Goal: Transaction & Acquisition: Subscribe to service/newsletter

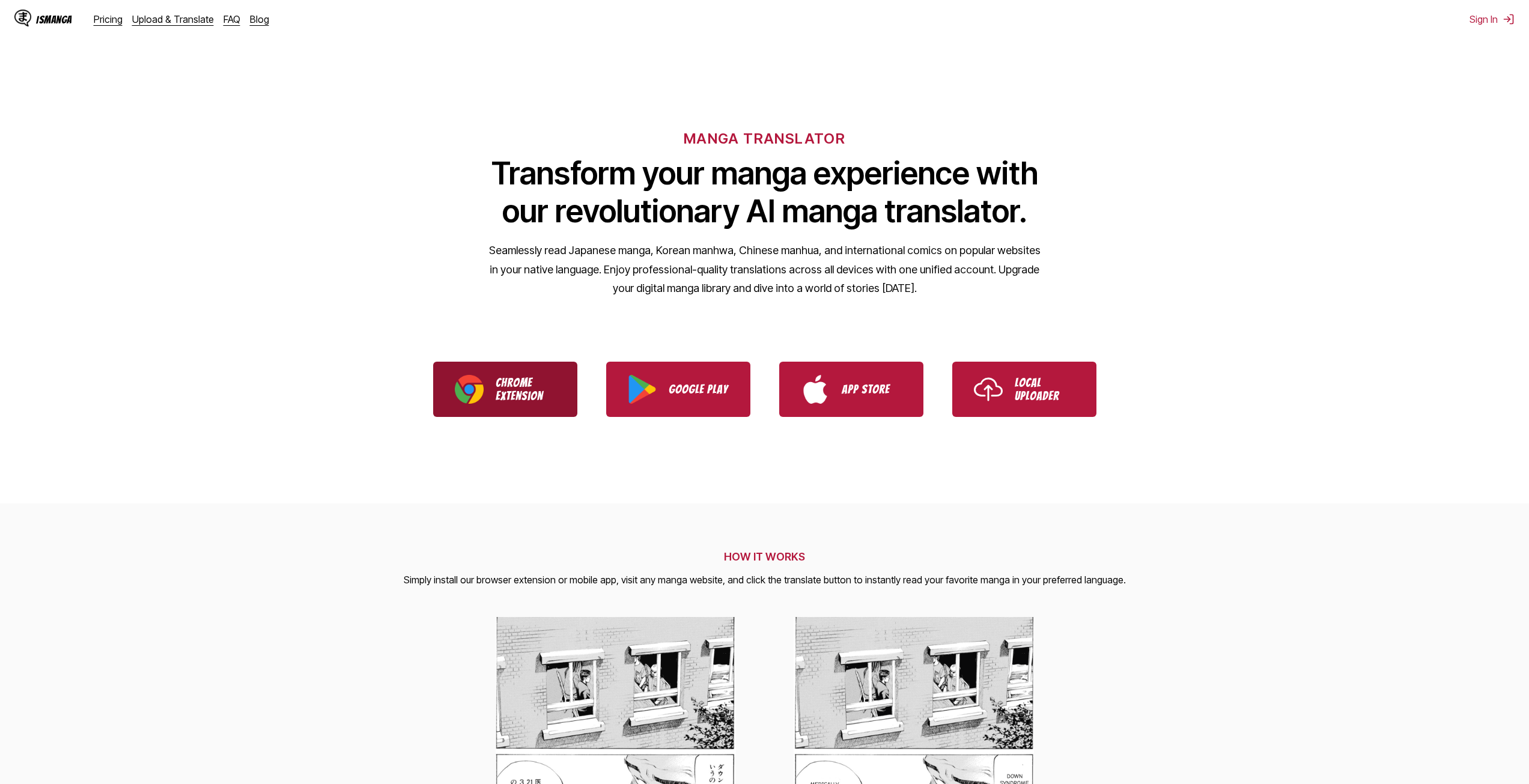
click at [525, 378] on p "Chrome Extension" at bounding box center [525, 389] width 60 height 26
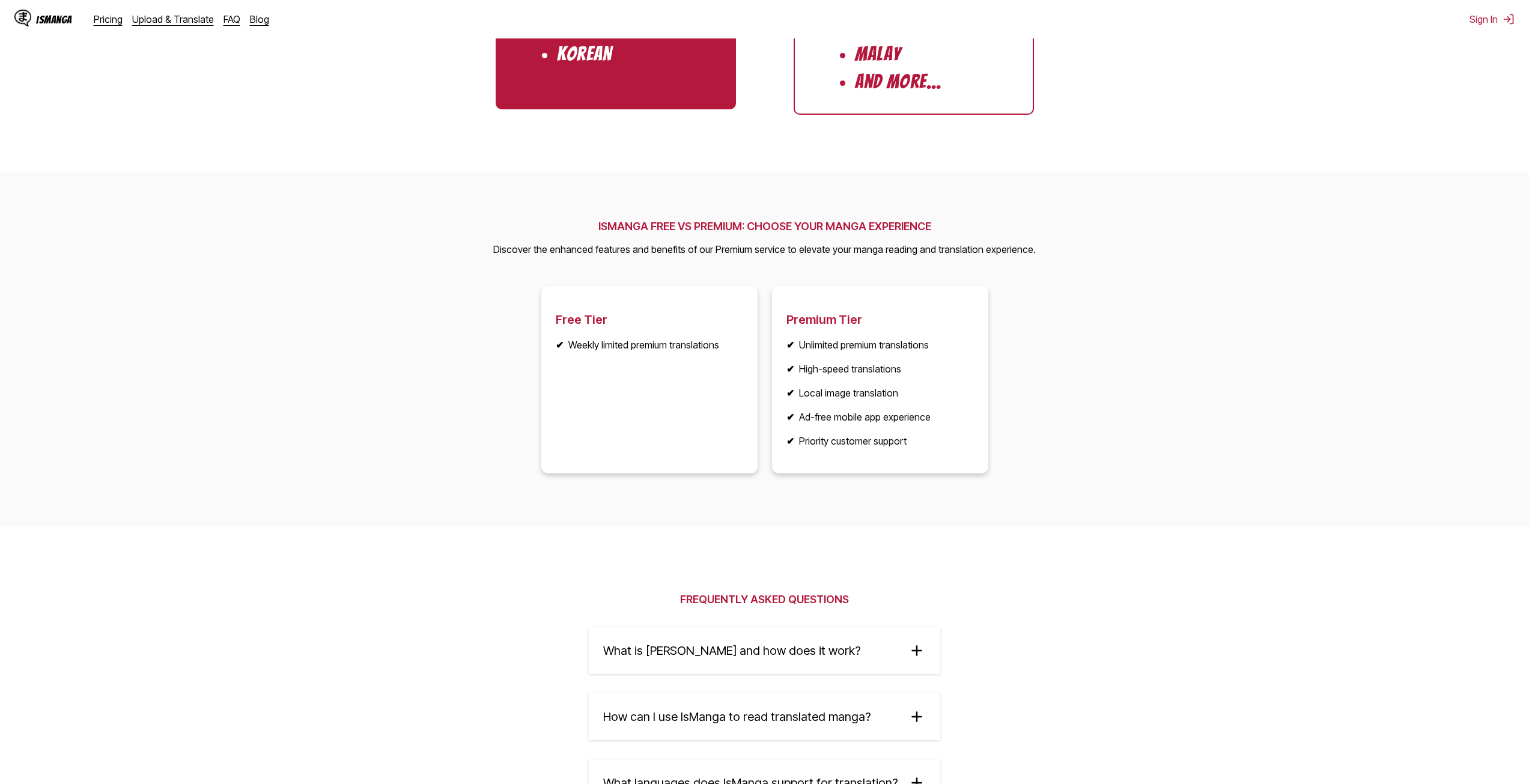
scroll to position [1381, 0]
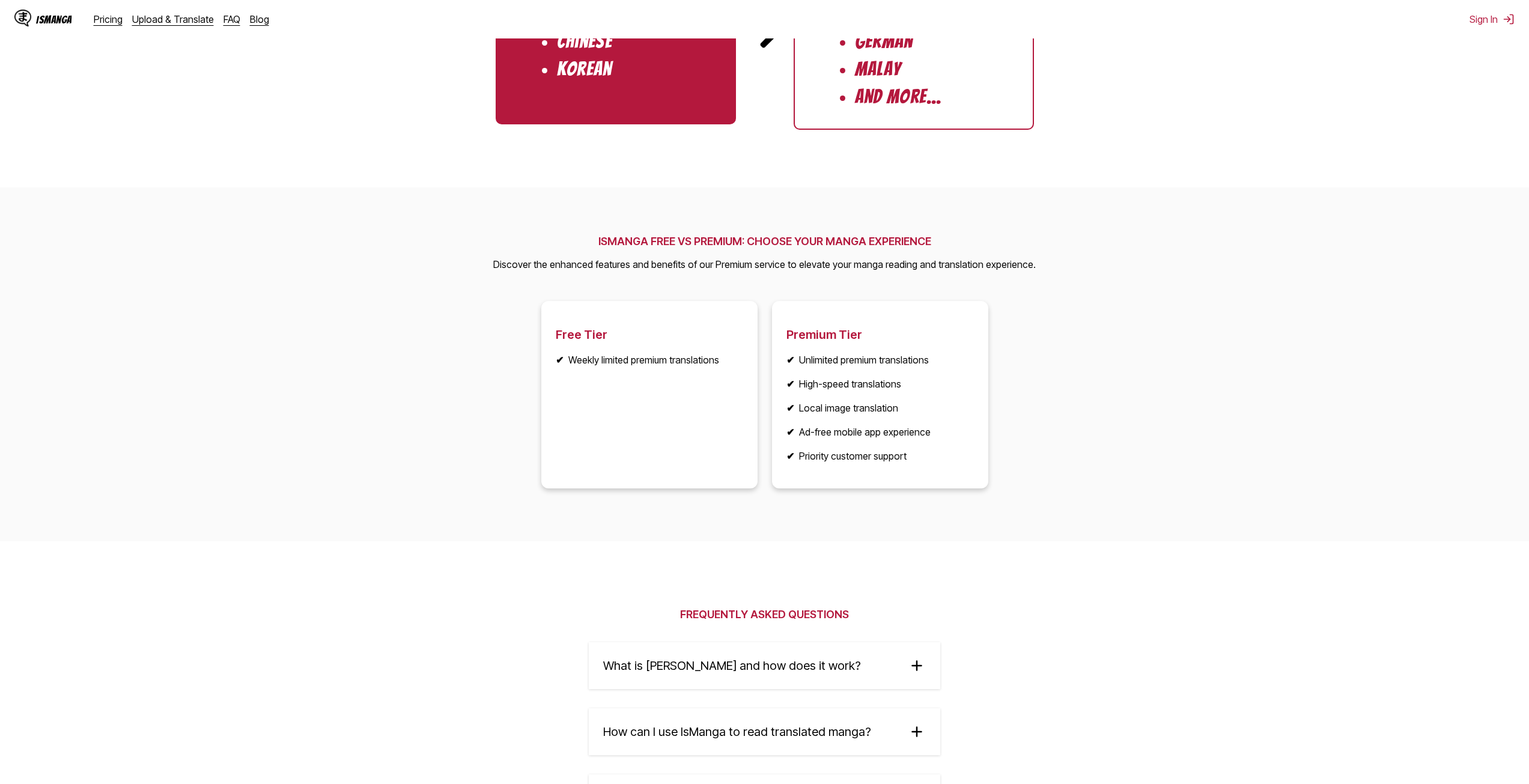
drag, startPoint x: 823, startPoint y: 333, endPoint x: 827, endPoint y: 346, distance: 13.6
click at [823, 333] on h3 "Premium Tier" at bounding box center [880, 334] width 188 height 14
click at [834, 365] on li "✔ Unlimited premium translations" at bounding box center [880, 360] width 188 height 12
click at [836, 428] on ul "✔ Unlimited premium translations ✔ High-speed translations ✔ Local image transl…" at bounding box center [880, 408] width 188 height 108
click at [847, 469] on article "Premium Tier ✔ Unlimited premium translations ✔ High-speed translations ✔ Local…" at bounding box center [880, 394] width 216 height 188
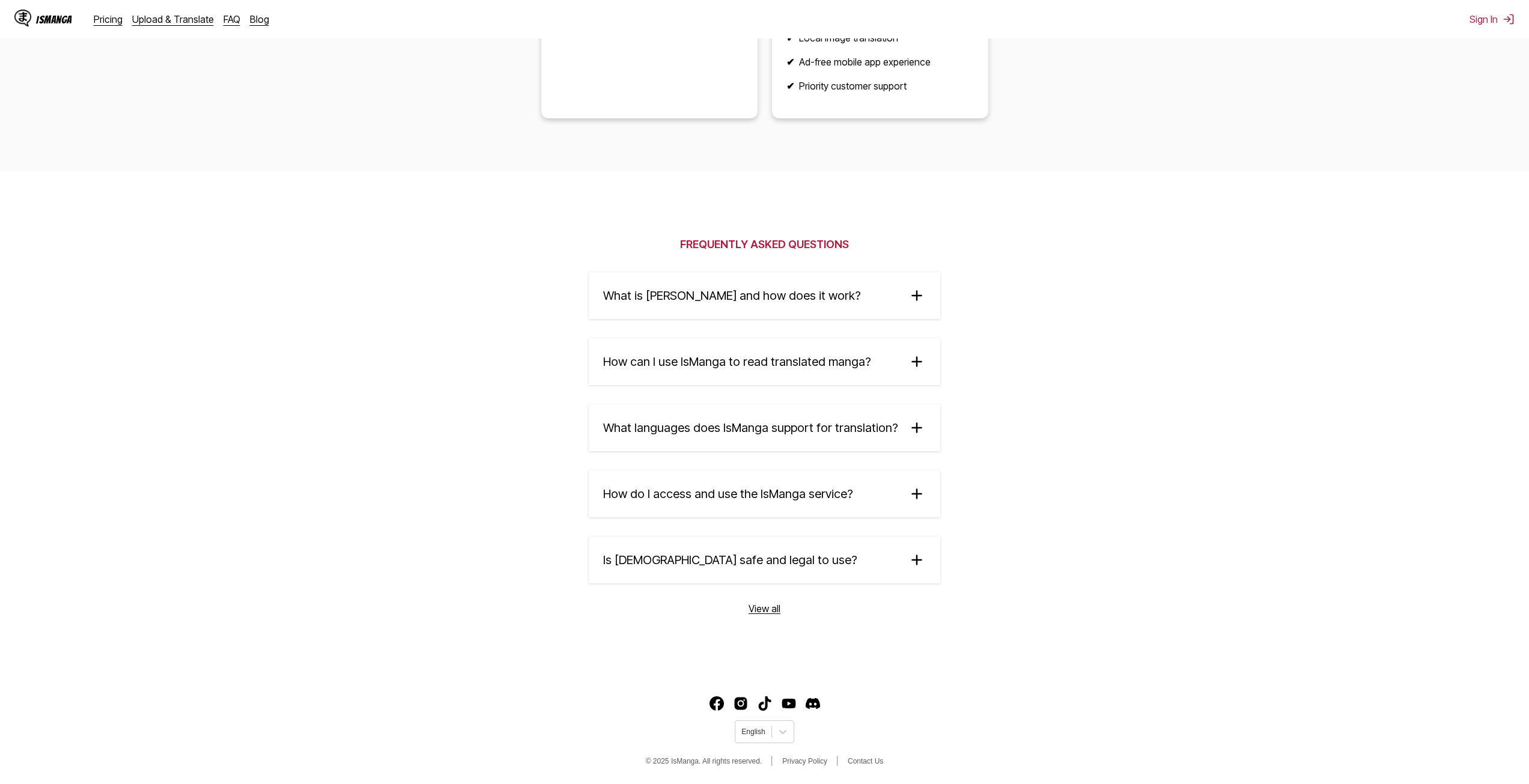
scroll to position [1754, 0]
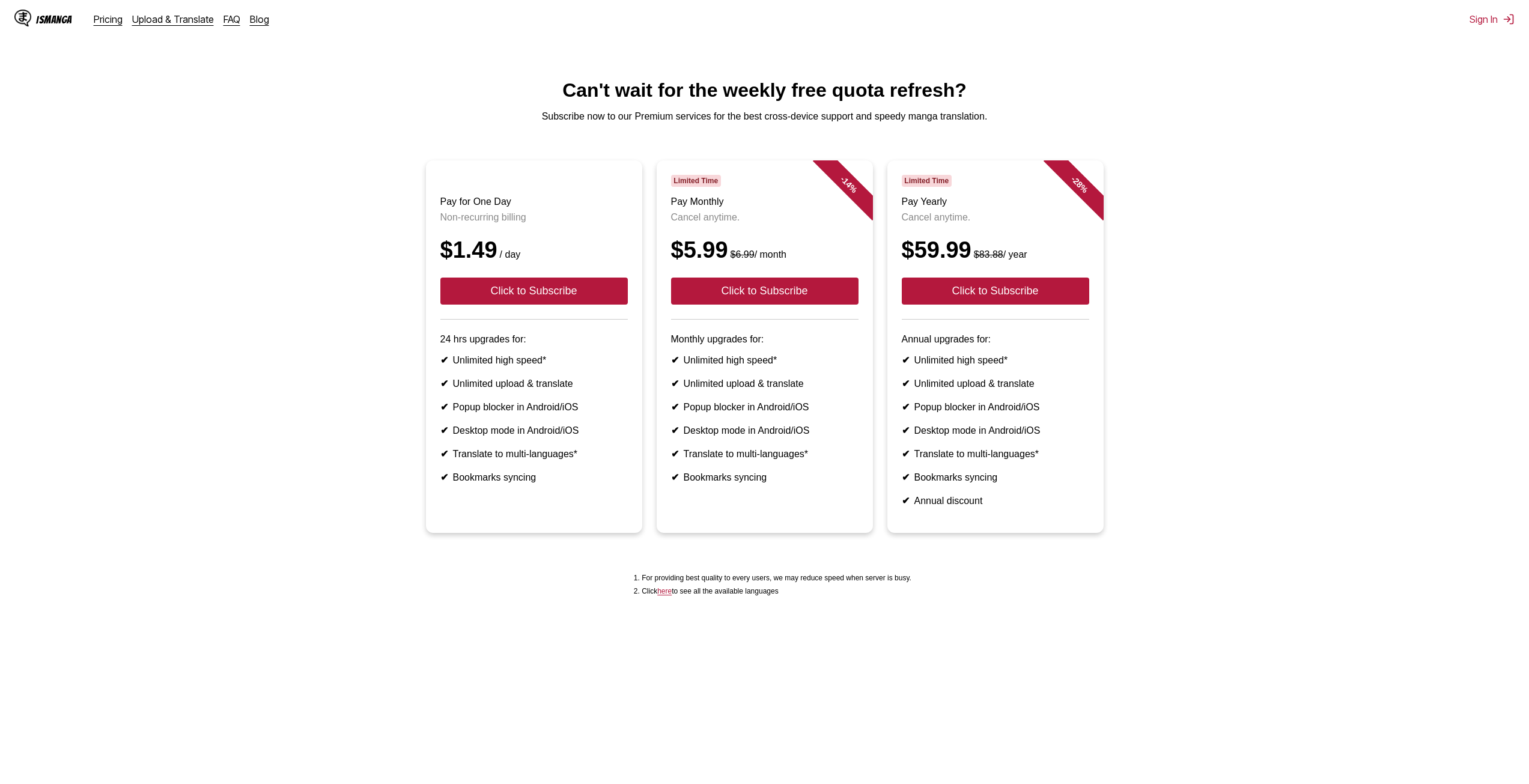
click at [1260, 130] on main "Can't wait for the weekly free quota refresh? Subscribe now to our Premium serv…" at bounding box center [764, 432] width 1529 height 705
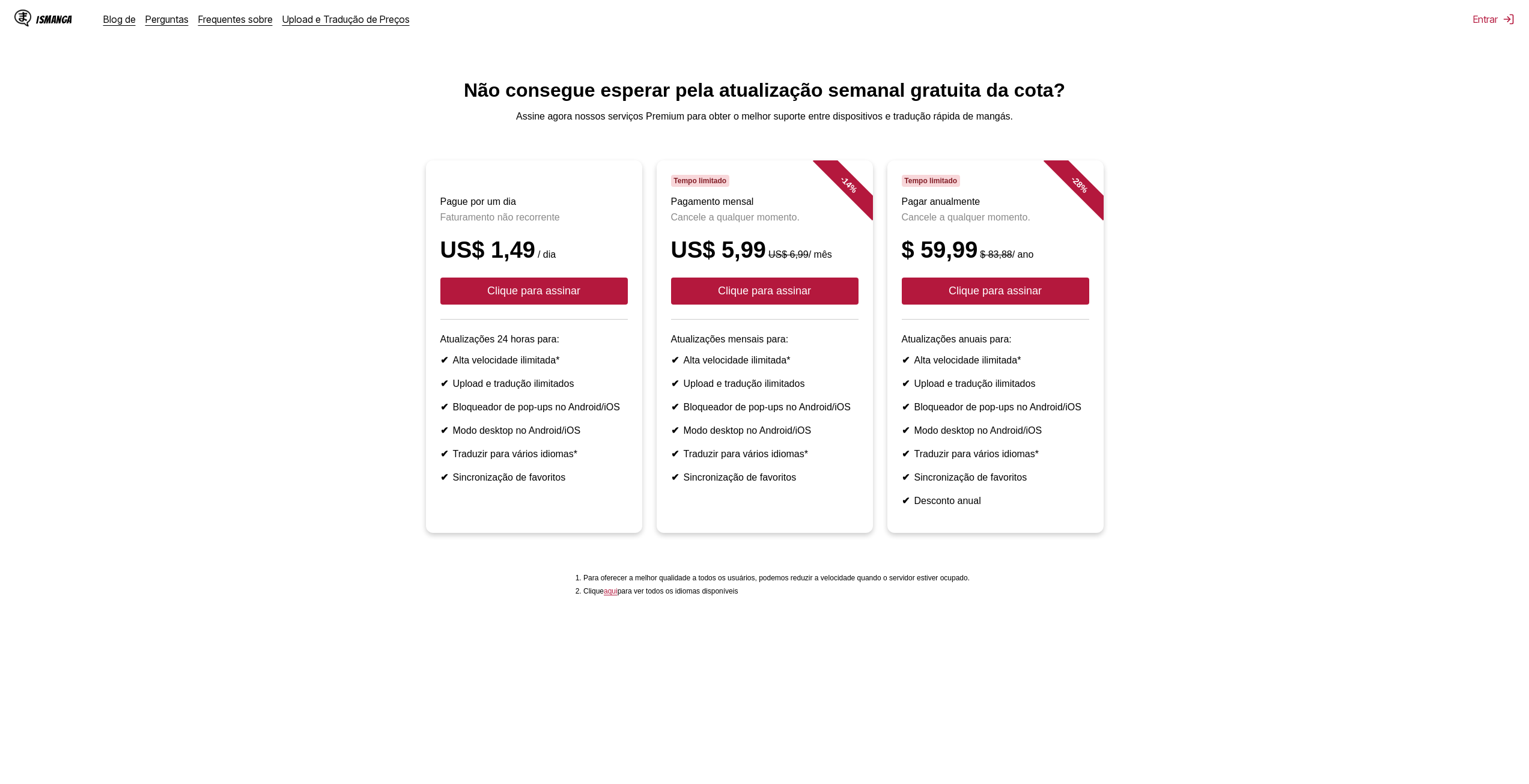
click at [1280, 199] on ul "Pague por um dia Faturamento não recorrente US$ 1,49 / dia Clique para assinar …" at bounding box center [764, 353] width 1509 height 387
